Goal: Task Accomplishment & Management: Manage account settings

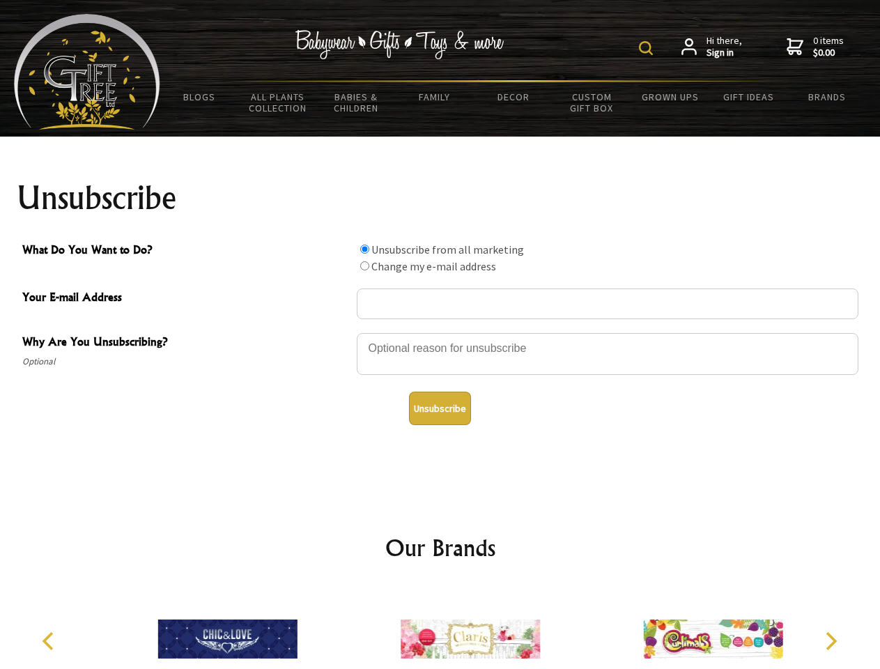
click at [648, 48] on img at bounding box center [646, 48] width 14 height 14
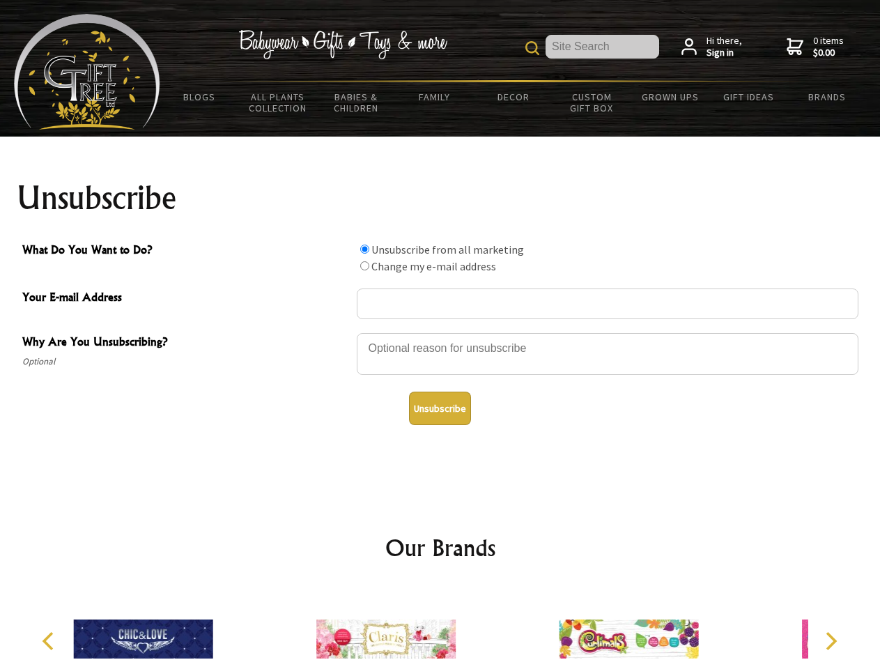
click at [440, 332] on div at bounding box center [608, 356] width 502 height 49
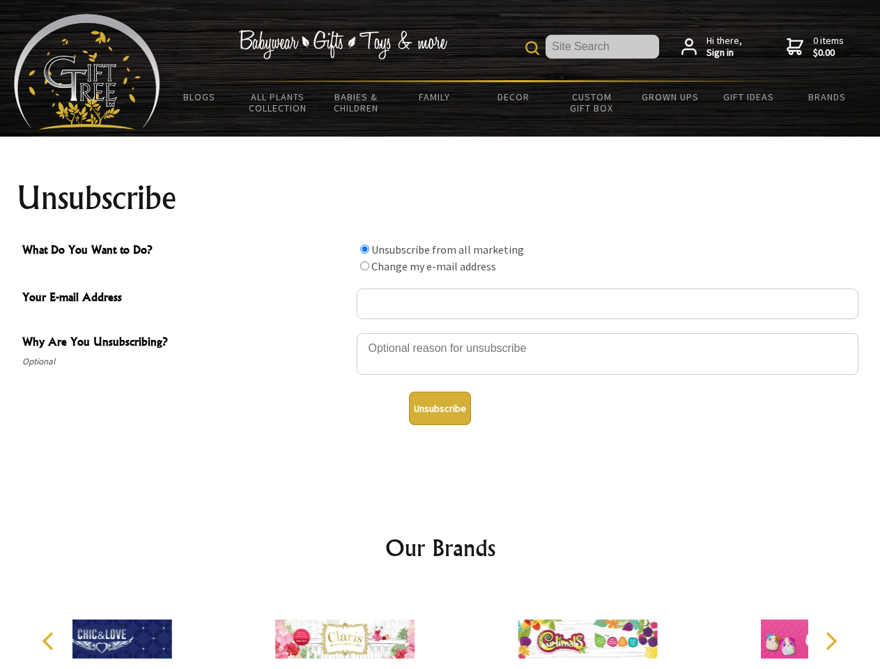
click at [364, 249] on input "What Do You Want to Do?" at bounding box center [364, 249] width 9 height 9
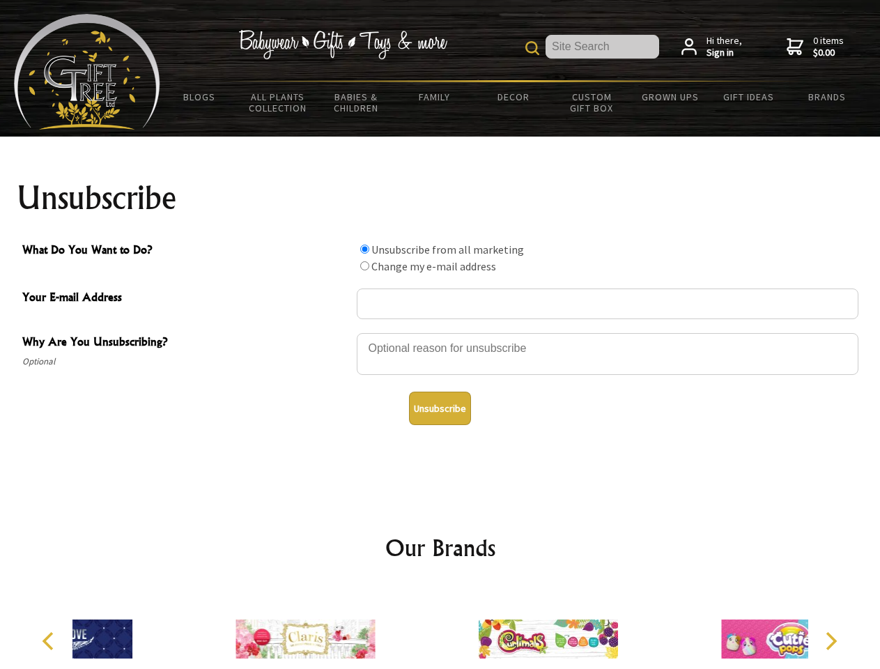
click at [364, 265] on input "What Do You Want to Do?" at bounding box center [364, 265] width 9 height 9
radio input "true"
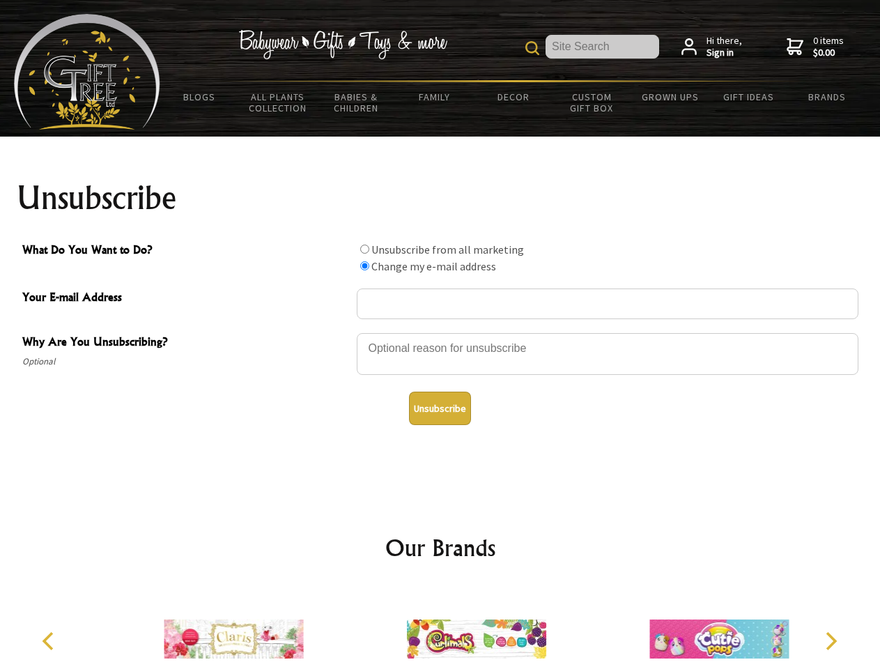
click at [440, 408] on button "Unsubscribe" at bounding box center [440, 408] width 62 height 33
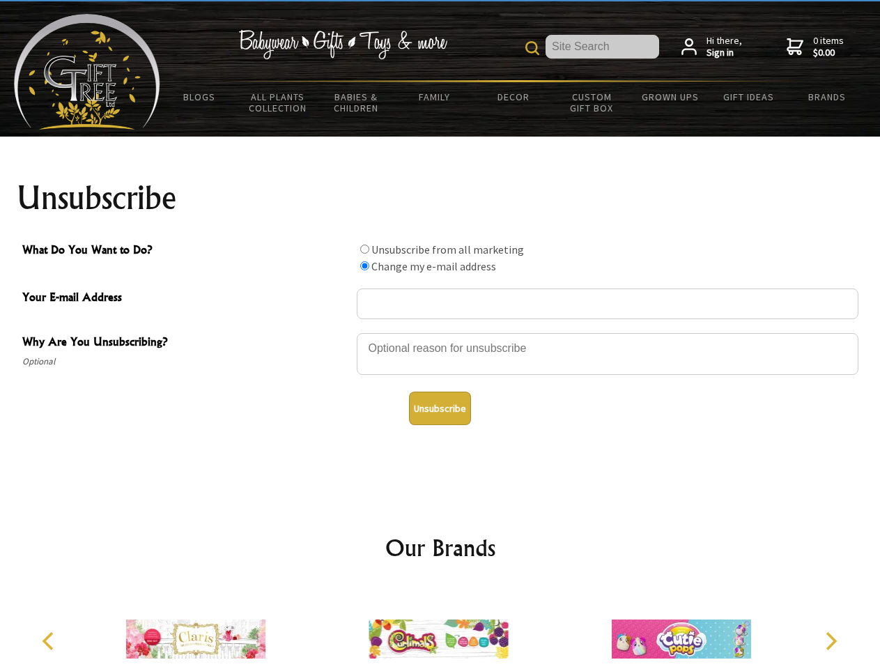
click at [50, 641] on icon "Previous" at bounding box center [49, 641] width 18 height 18
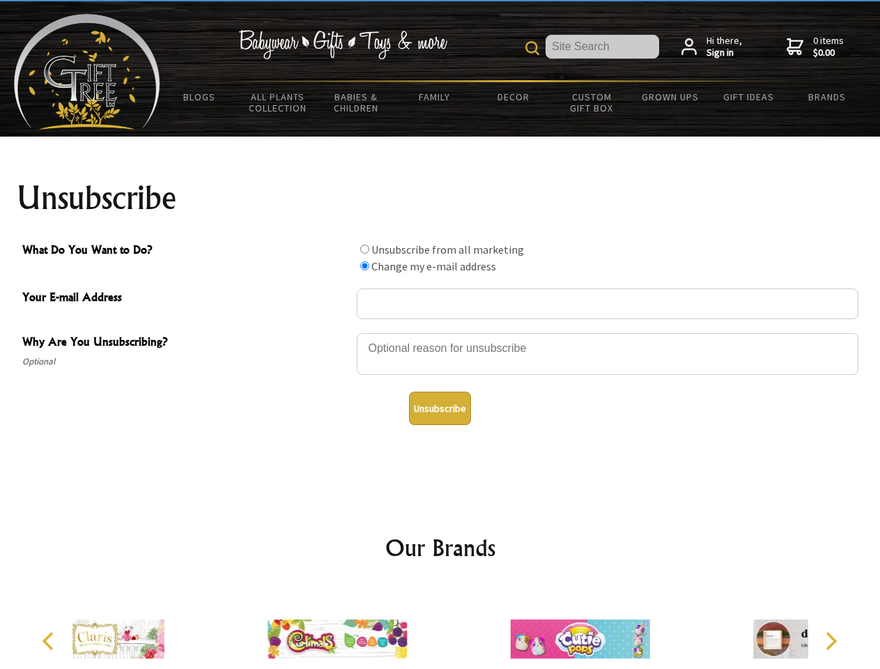
click at [831, 641] on icon "Next" at bounding box center [830, 641] width 18 height 18
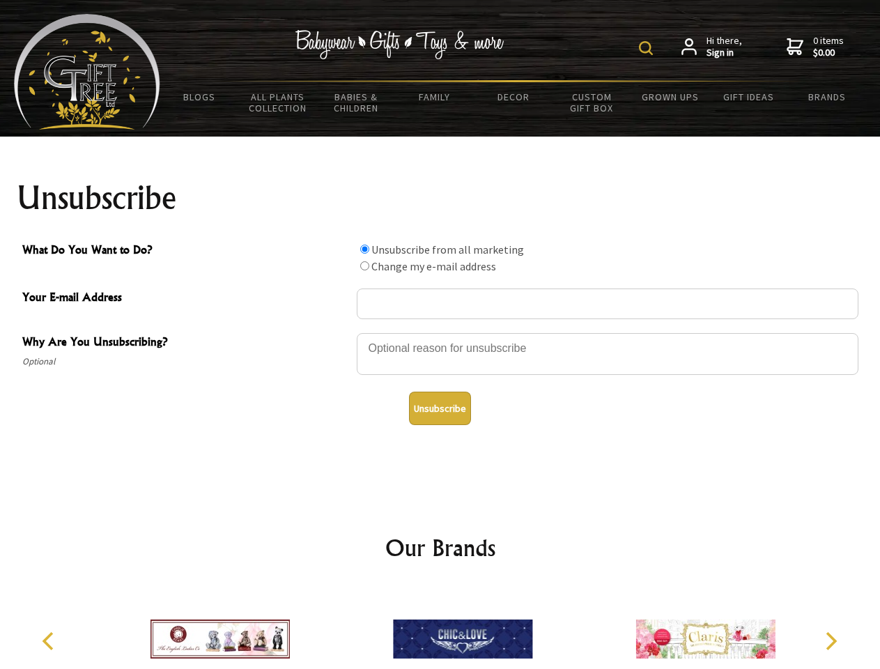
click at [648, 48] on img at bounding box center [646, 48] width 14 height 14
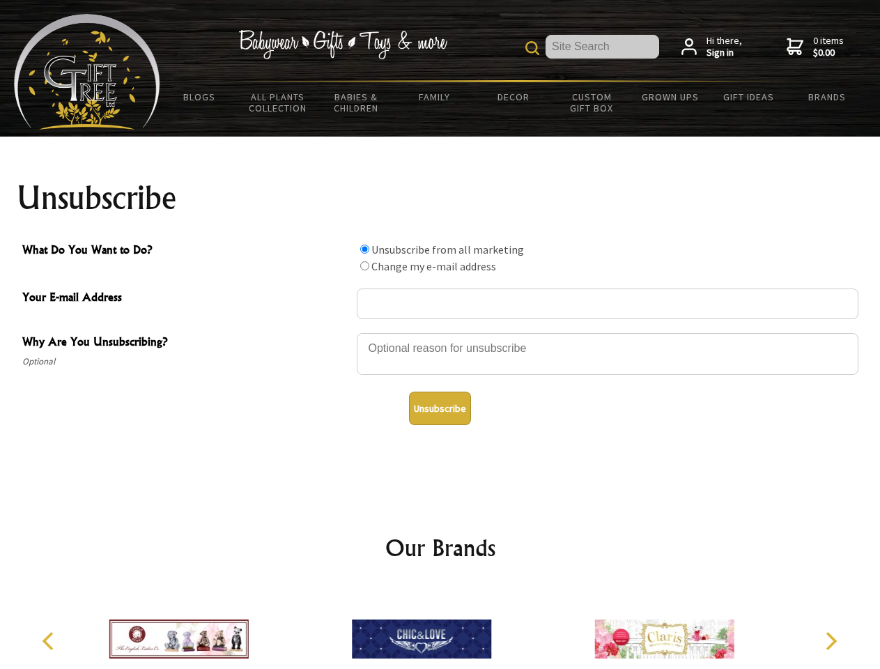
click at [440, 332] on div at bounding box center [608, 356] width 502 height 49
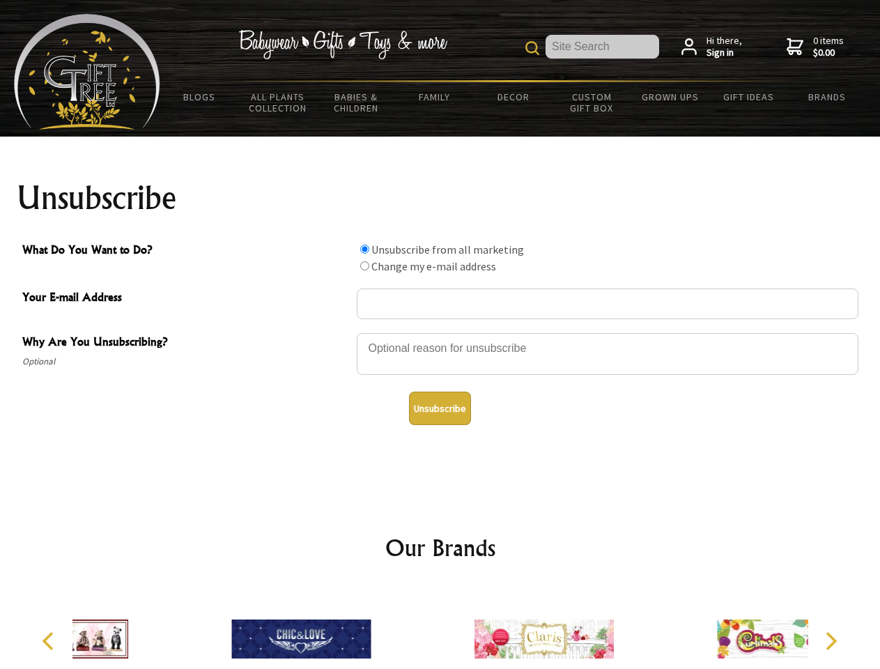
click at [364, 249] on input "What Do You Want to Do?" at bounding box center [364, 249] width 9 height 9
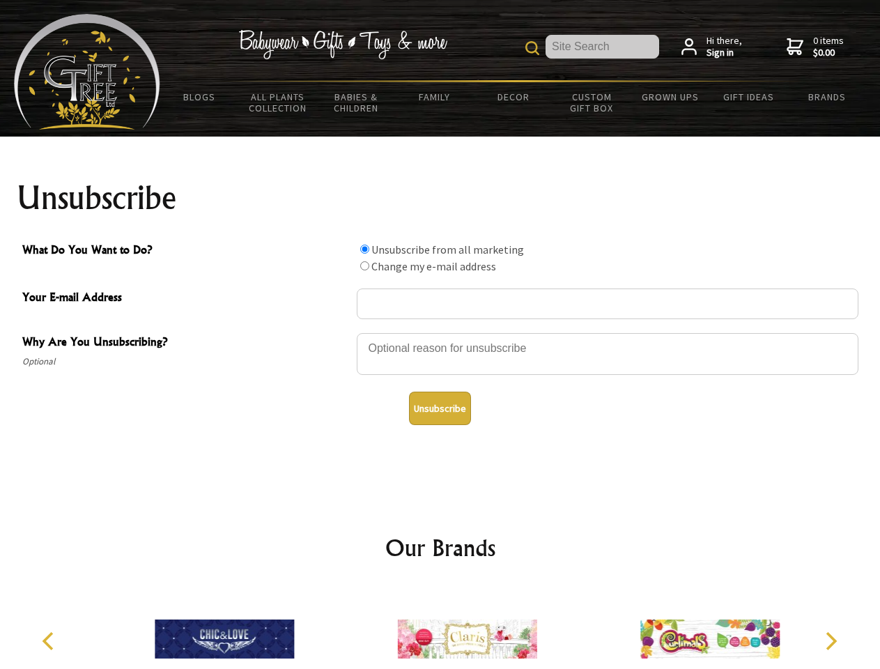
click at [364, 265] on input "What Do You Want to Do?" at bounding box center [364, 265] width 9 height 9
radio input "true"
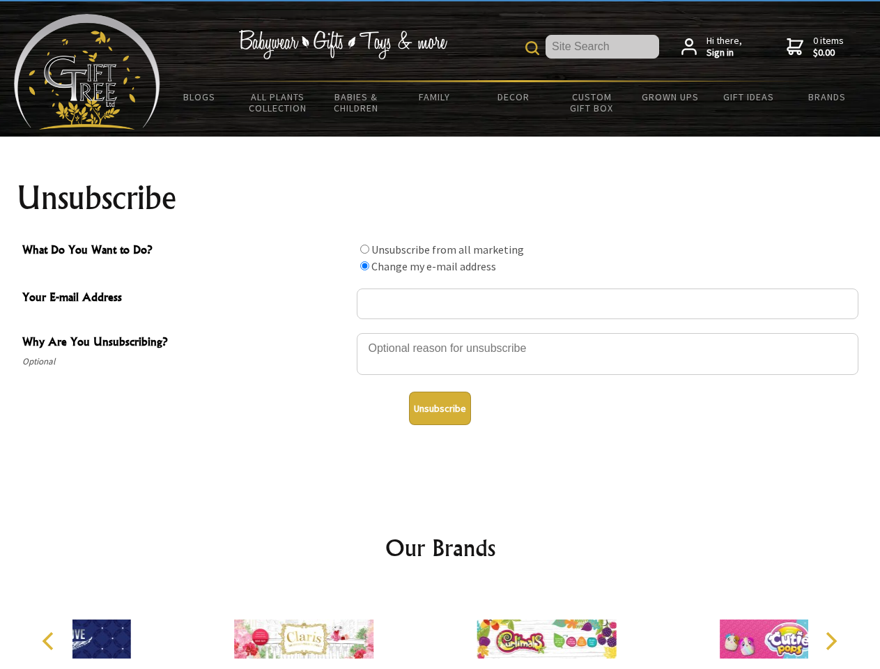
click at [440, 408] on button "Unsubscribe" at bounding box center [440, 408] width 62 height 33
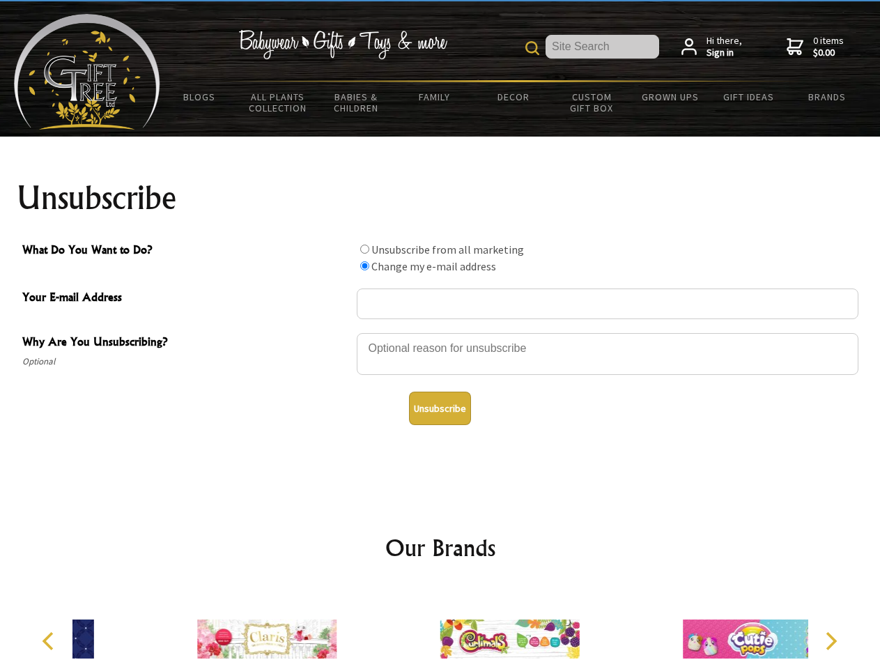
click at [50, 641] on icon "Previous" at bounding box center [49, 641] width 18 height 18
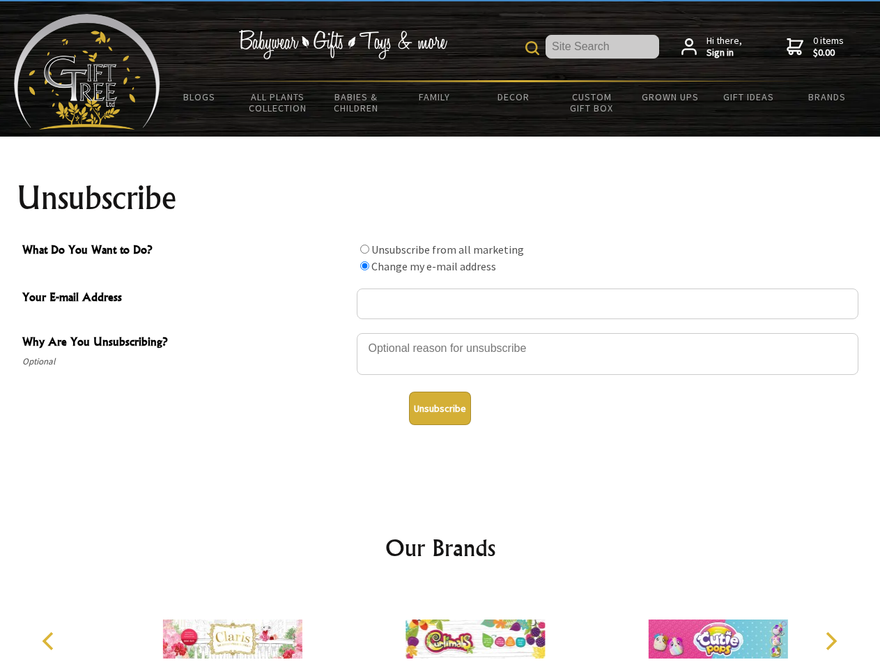
click at [831, 641] on icon "Next" at bounding box center [830, 641] width 18 height 18
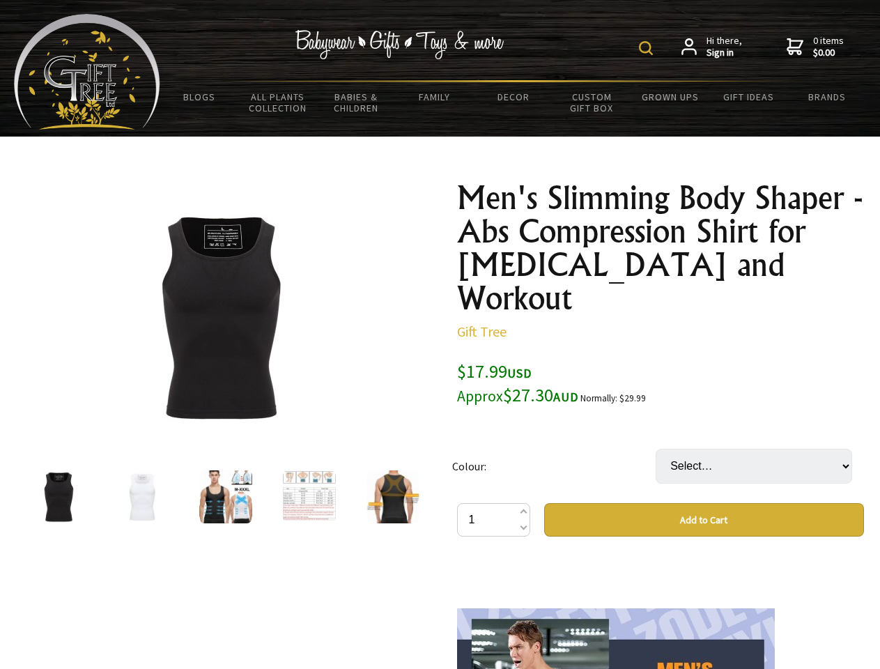
click at [648, 48] on img at bounding box center [646, 48] width 14 height 14
